Goal: Information Seeking & Learning: Learn about a topic

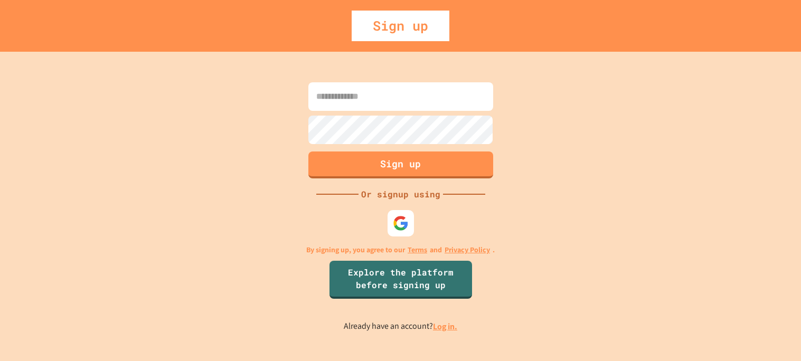
click at [442, 323] on link "Log in." at bounding box center [445, 326] width 24 height 11
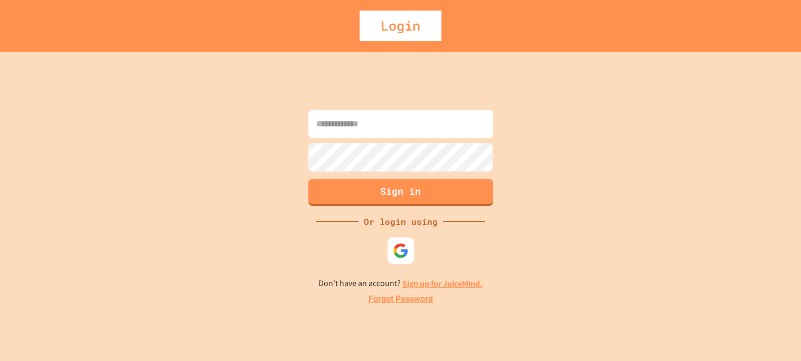
type input "**********"
click at [406, 186] on button "Sign in" at bounding box center [400, 190] width 189 height 27
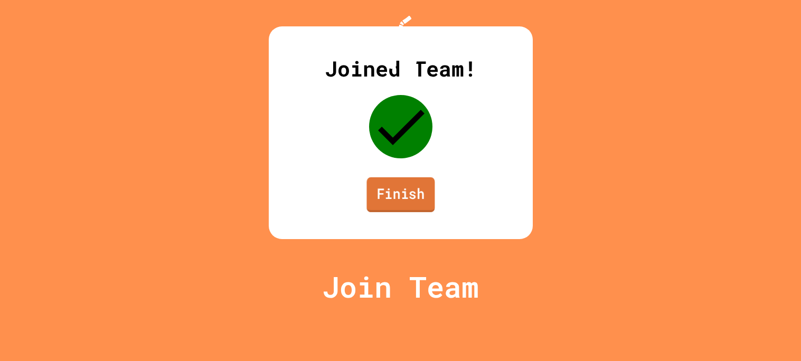
click at [399, 212] on link "Finish" at bounding box center [400, 194] width 68 height 35
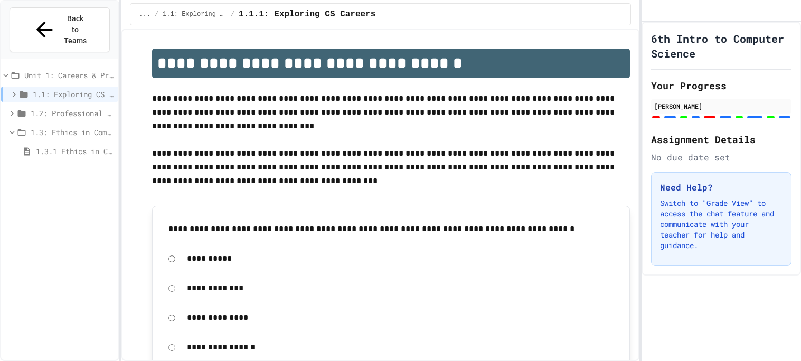
click at [69, 127] on span "1.3: Ethics in Computing" at bounding box center [72, 132] width 83 height 11
click at [63, 127] on span "1.3: Ethics in Computing" at bounding box center [72, 132] width 83 height 11
click at [70, 146] on span "1.3.1 Ethics in Computer Science" at bounding box center [75, 151] width 78 height 11
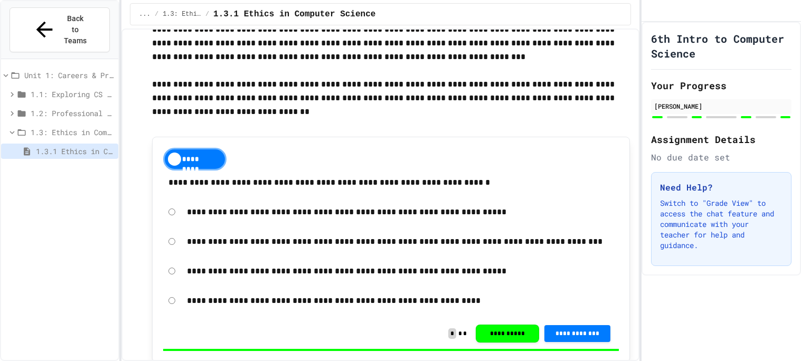
scroll to position [215, 0]
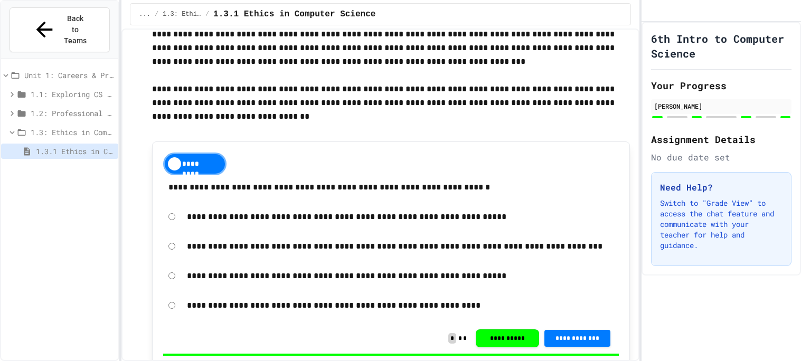
click at [80, 108] on span "1.2: Professional Communication" at bounding box center [72, 113] width 83 height 11
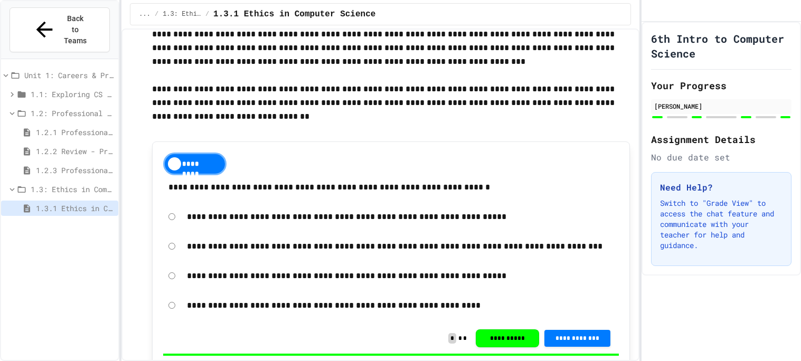
click at [80, 165] on span "1.2.3 Professional Communication Challenge" at bounding box center [75, 170] width 78 height 11
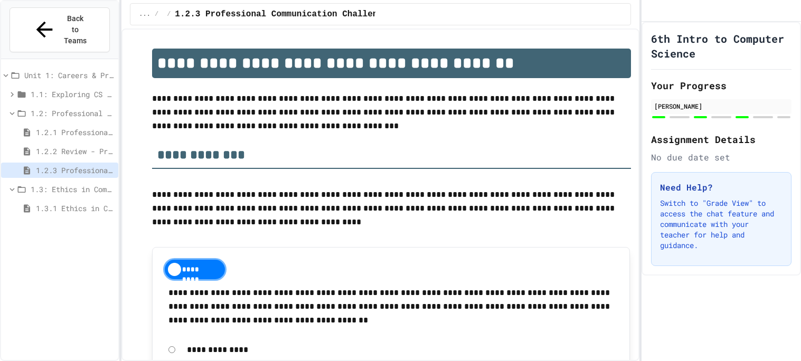
click at [26, 185] on icon at bounding box center [22, 190] width 10 height 10
click at [68, 108] on span "1.2: Professional Communication" at bounding box center [72, 113] width 83 height 11
